Goal: Navigation & Orientation: Find specific page/section

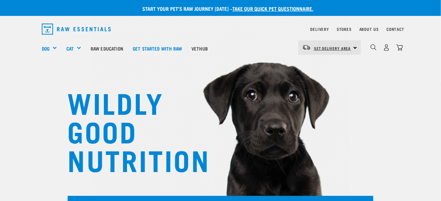
click at [351, 47] on span "Set Delivery Area" at bounding box center [332, 48] width 37 height 2
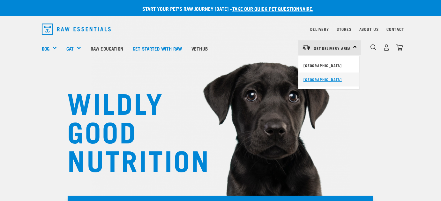
click at [320, 81] on link "[GEOGRAPHIC_DATA]" at bounding box center [328, 80] width 61 height 14
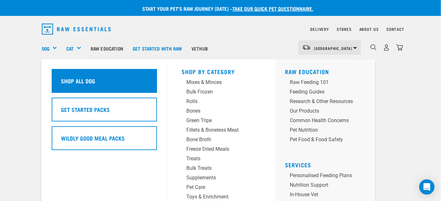
click at [75, 82] on h5 "Shop All Dog" at bounding box center [78, 81] width 34 height 8
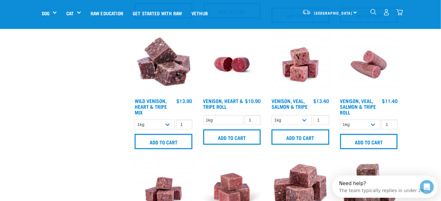
scroll to position [869, 0]
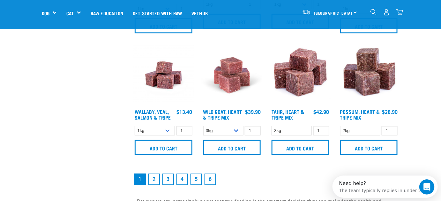
click at [153, 180] on link "2" at bounding box center [153, 179] width 11 height 11
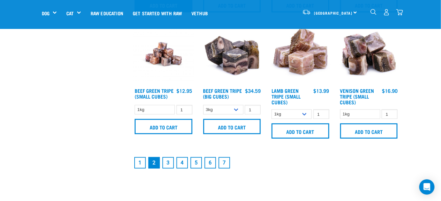
scroll to position [927, 0]
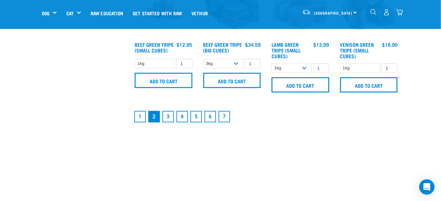
click at [167, 117] on link "3" at bounding box center [167, 116] width 11 height 11
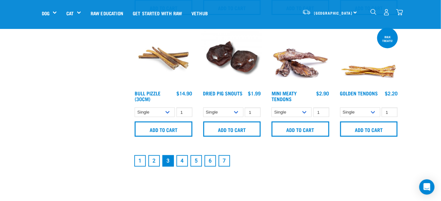
scroll to position [869, 0]
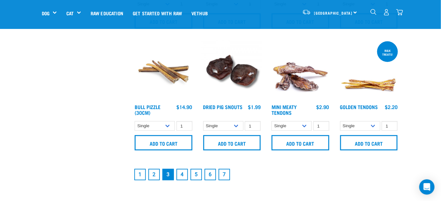
click at [181, 179] on link "4" at bounding box center [181, 174] width 11 height 11
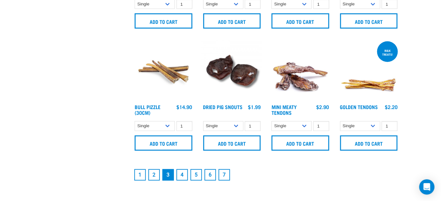
click at [156, 177] on link "2" at bounding box center [153, 175] width 11 height 11
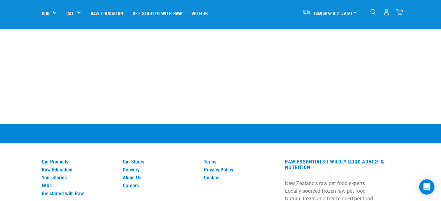
scroll to position [1101, 0]
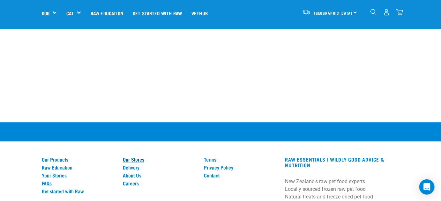
click at [127, 157] on link "Our Stores" at bounding box center [159, 160] width 73 height 6
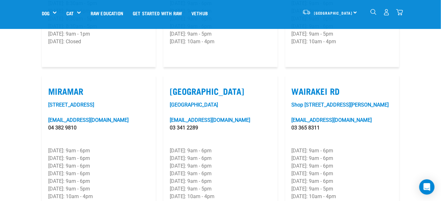
scroll to position [927, 0]
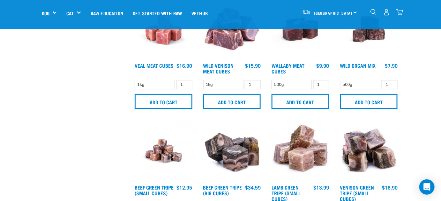
scroll to position [745, 0]
